Goal: Information Seeking & Learning: Find contact information

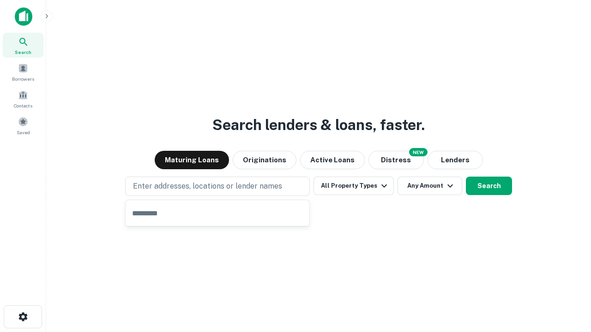
type input "**********"
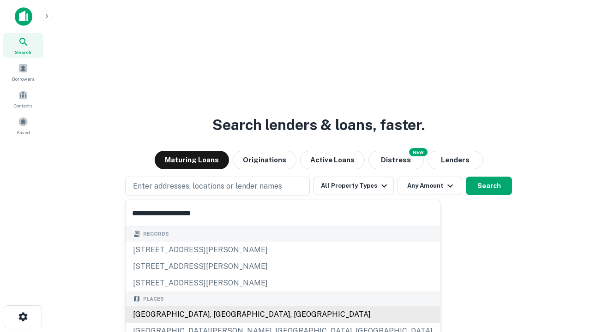
click at [221, 315] on div "[GEOGRAPHIC_DATA], [GEOGRAPHIC_DATA], [GEOGRAPHIC_DATA]" at bounding box center [283, 314] width 314 height 17
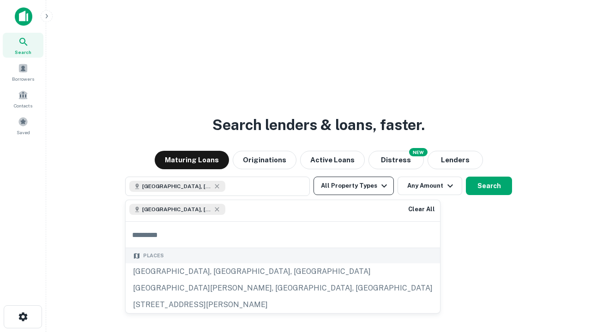
click at [353, 186] on button "All Property Types" at bounding box center [353, 186] width 80 height 18
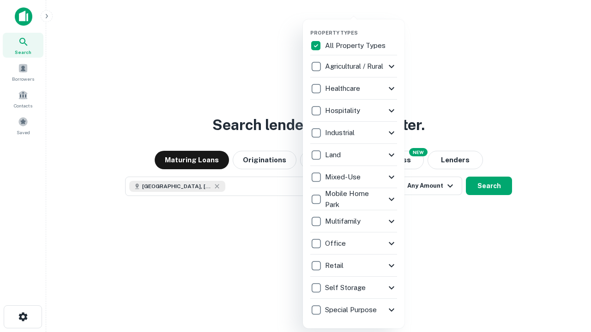
click at [361, 27] on button "button" at bounding box center [361, 27] width 102 height 0
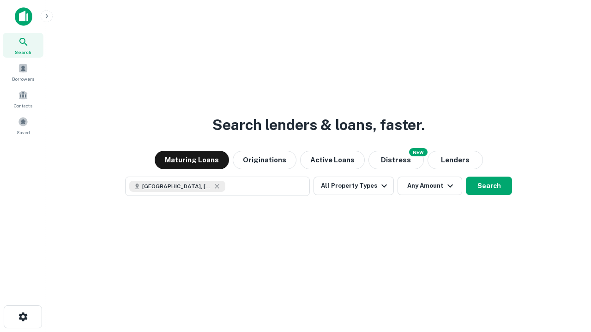
scroll to position [15, 0]
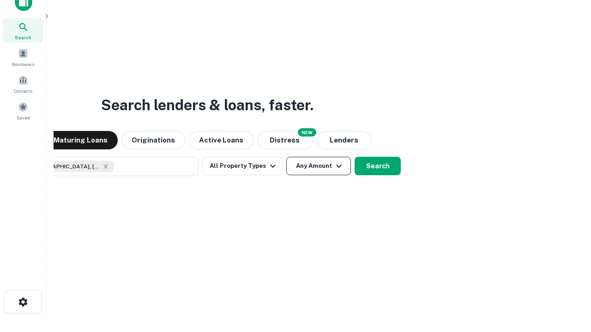
click at [286, 157] on button "Any Amount" at bounding box center [318, 166] width 65 height 18
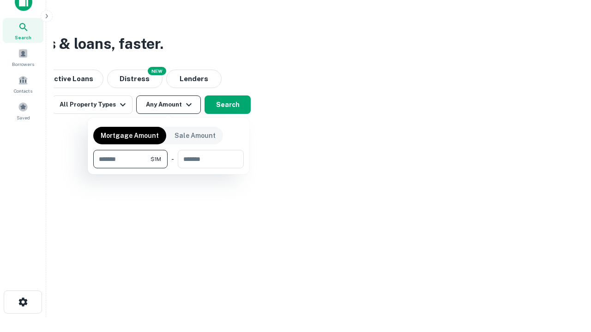
type input "*******"
click at [168, 168] on button "button" at bounding box center [168, 168] width 150 height 0
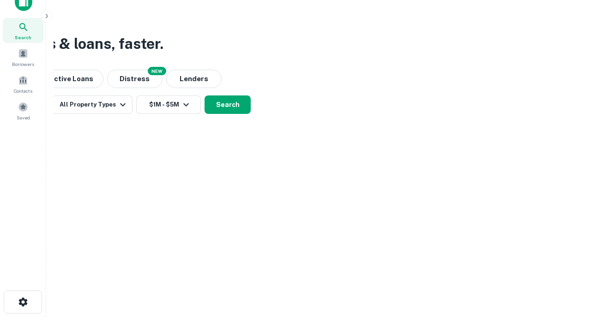
scroll to position [15, 0]
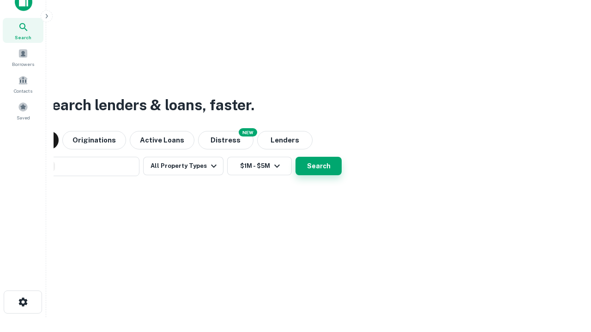
click at [295, 157] on button "Search" at bounding box center [318, 166] width 46 height 18
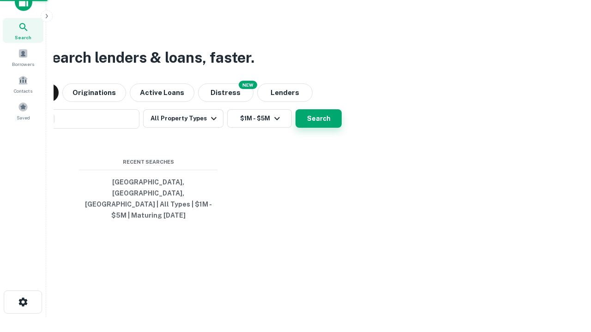
scroll to position [30, 261]
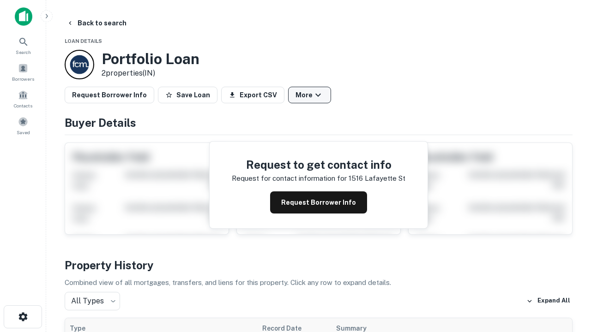
click at [309, 95] on button "More" at bounding box center [309, 95] width 43 height 17
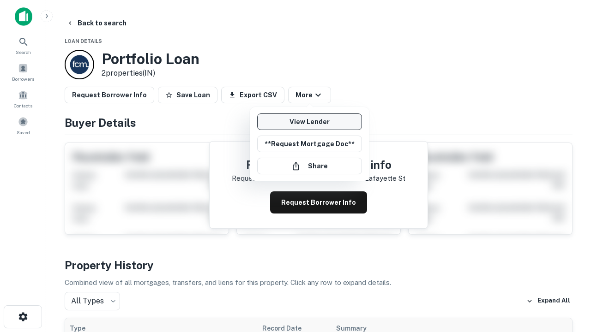
click at [309, 122] on link "View Lender" at bounding box center [309, 122] width 105 height 17
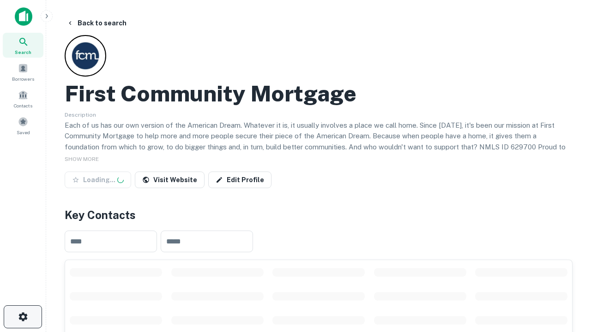
click at [23, 317] on icon "button" at bounding box center [23, 316] width 11 height 11
